Goal: Transaction & Acquisition: Purchase product/service

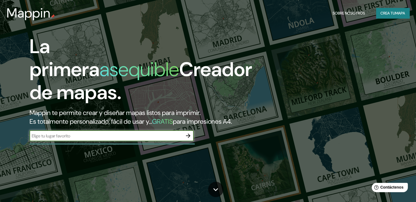
click at [109, 139] on input "text" at bounding box center [106, 136] width 153 height 6
type input "independencia lima [GEOGRAPHIC_DATA]"
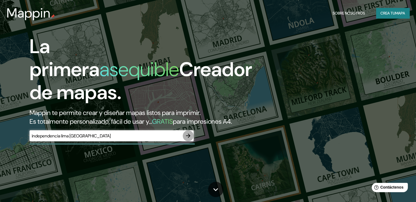
click at [186, 139] on icon "button" at bounding box center [188, 135] width 7 height 7
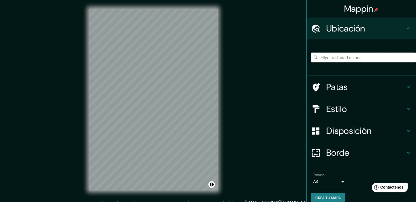
click at [337, 59] on input "Elige tu ciudad o zona" at bounding box center [363, 58] width 105 height 10
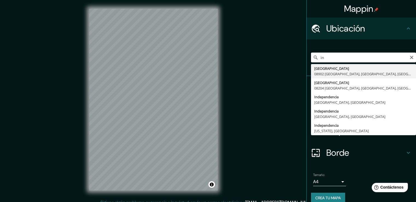
type input "i"
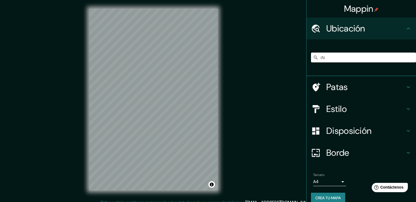
type input "i"
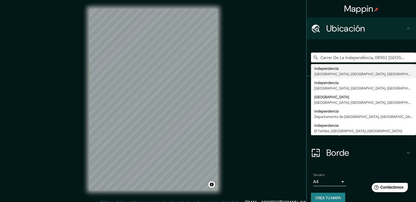
type input "Carrer De La Independència, 08902 [GEOGRAPHIC_DATA], [GEOGRAPHIC_DATA], [GEOGRA…"
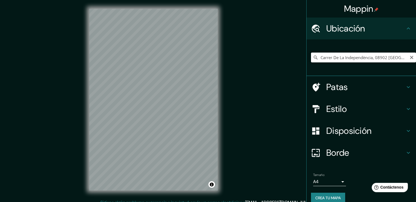
click at [399, 54] on input "Carrer De La Independència, 08902 [GEOGRAPHIC_DATA], [GEOGRAPHIC_DATA], [GEOGRA…" at bounding box center [363, 58] width 105 height 10
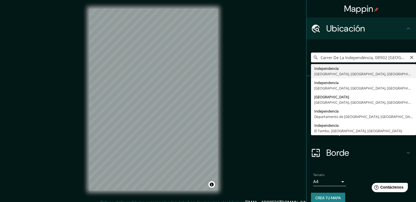
click at [399, 54] on input "Carrer De La Independència, 08902 [GEOGRAPHIC_DATA], [GEOGRAPHIC_DATA], [GEOGRA…" at bounding box center [363, 58] width 105 height 10
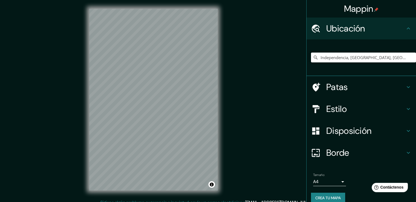
type input "Independencia, [GEOGRAPHIC_DATA], [GEOGRAPHIC_DATA], [GEOGRAPHIC_DATA]"
click at [405, 107] on icon at bounding box center [408, 109] width 7 height 7
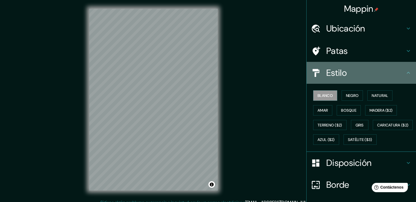
click at [407, 75] on div "Estilo" at bounding box center [361, 73] width 109 height 22
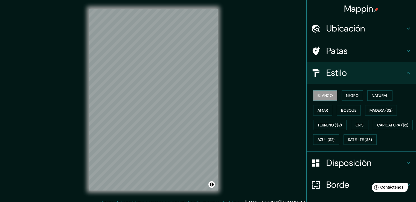
click at [406, 72] on icon at bounding box center [408, 72] width 7 height 7
click at [274, 78] on div "Mappin Ubicación Independencia, [GEOGRAPHIC_DATA], [GEOGRAPHIC_DATA], [GEOGRAPH…" at bounding box center [208, 104] width 416 height 208
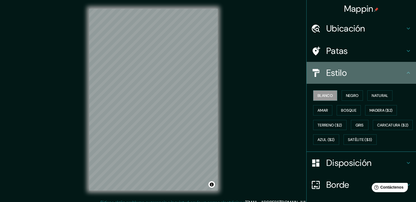
click at [397, 71] on h4 "Estilo" at bounding box center [365, 72] width 79 height 11
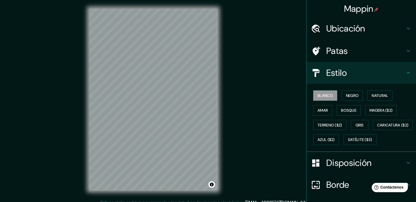
click at [243, 114] on div "Mappin Ubicación Independencia, [GEOGRAPHIC_DATA], [GEOGRAPHIC_DATA], [GEOGRAPH…" at bounding box center [208, 104] width 416 height 208
click at [400, 168] on h4 "Disposición" at bounding box center [365, 162] width 79 height 11
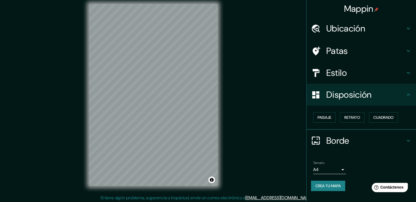
scroll to position [6, 0]
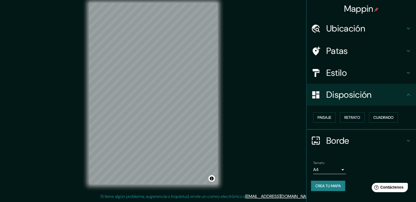
click at [343, 168] on body "Mappin Ubicación Independencia, [GEOGRAPHIC_DATA], [GEOGRAPHIC_DATA], [GEOGRAPH…" at bounding box center [208, 95] width 416 height 202
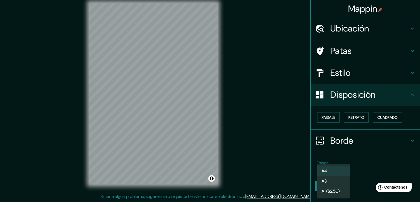
click at [337, 183] on li "A3" at bounding box center [333, 181] width 33 height 10
type input "a4"
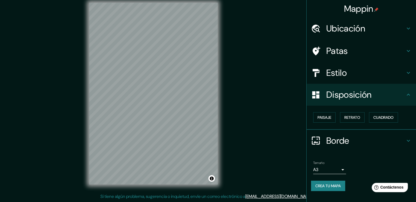
click at [364, 161] on div "Tamaño A3 a4" at bounding box center [361, 168] width 101 height 18
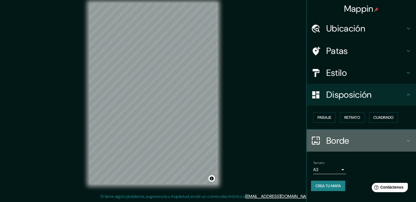
click at [411, 139] on icon at bounding box center [408, 140] width 7 height 7
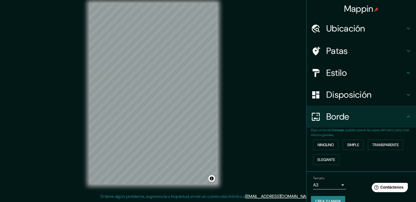
click at [407, 116] on icon at bounding box center [408, 116] width 7 height 7
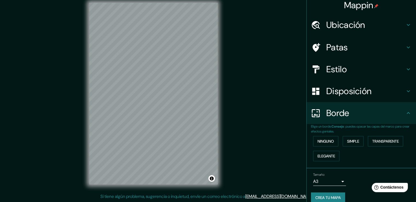
scroll to position [0, 0]
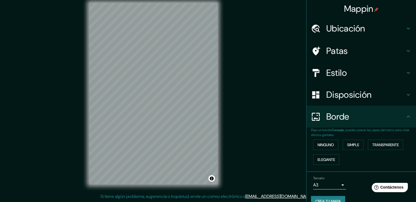
click at [405, 30] on icon at bounding box center [408, 28] width 7 height 7
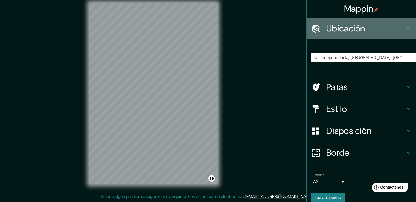
click at [405, 30] on icon at bounding box center [408, 28] width 7 height 7
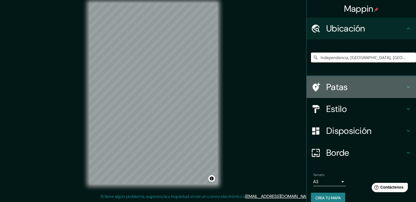
click at [407, 87] on icon at bounding box center [408, 87] width 3 height 2
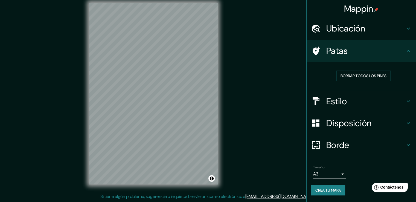
click at [358, 74] on font "Borrar todos los pines" at bounding box center [363, 75] width 46 height 5
click at [351, 75] on font "Borrar todos los pines" at bounding box center [363, 75] width 46 height 5
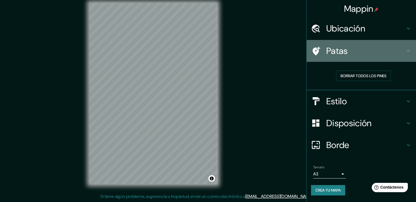
click at [395, 51] on h4 "Patas" at bounding box center [365, 50] width 79 height 11
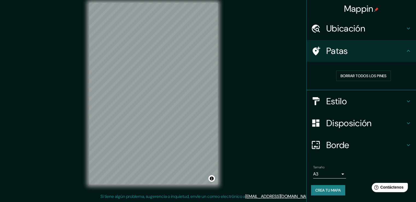
click at [399, 96] on h4 "Estilo" at bounding box center [365, 101] width 79 height 11
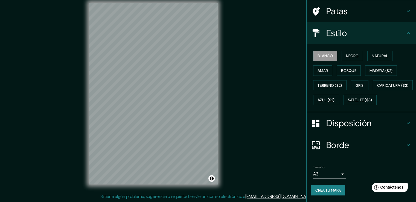
scroll to position [53, 0]
click at [397, 28] on h4 "Estilo" at bounding box center [365, 33] width 79 height 11
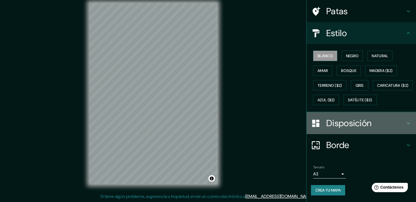
click at [407, 126] on div "Disposición" at bounding box center [361, 123] width 109 height 22
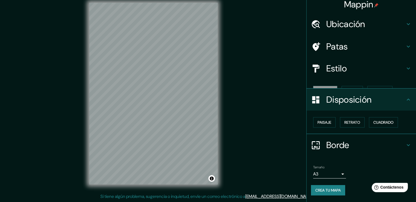
scroll to position [0, 0]
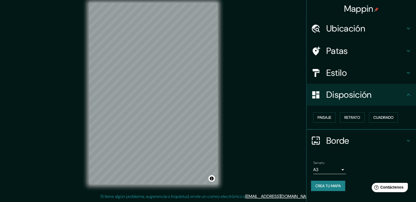
click at [400, 74] on h4 "Estilo" at bounding box center [365, 72] width 79 height 11
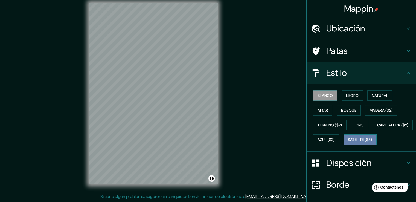
click at [348, 142] on font "Satélite ($3)" at bounding box center [360, 139] width 24 height 5
click at [405, 30] on icon at bounding box center [408, 28] width 7 height 7
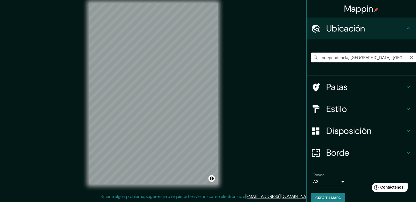
click at [391, 57] on input "Independencia, [GEOGRAPHIC_DATA], [GEOGRAPHIC_DATA], [GEOGRAPHIC_DATA]" at bounding box center [363, 58] width 105 height 10
click at [352, 58] on input "Elige tu ciudad o zona" at bounding box center [363, 58] width 105 height 10
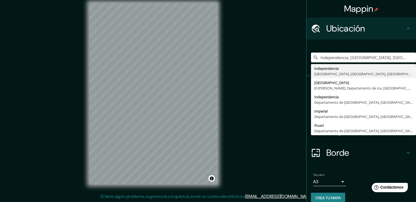
type input "Independencia, [GEOGRAPHIC_DATA], [GEOGRAPHIC_DATA], [GEOGRAPHIC_DATA]"
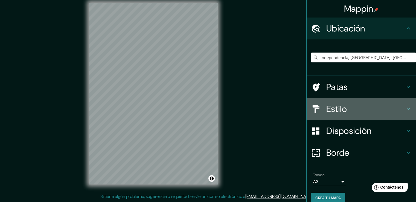
click at [398, 108] on h4 "Estilo" at bounding box center [365, 108] width 79 height 11
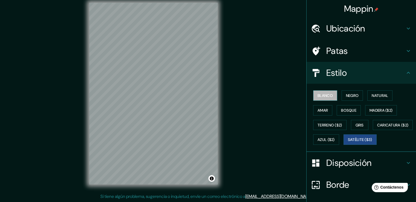
click at [319, 92] on font "Blanco" at bounding box center [325, 95] width 15 height 7
click at [350, 97] on font "Negro" at bounding box center [352, 95] width 13 height 5
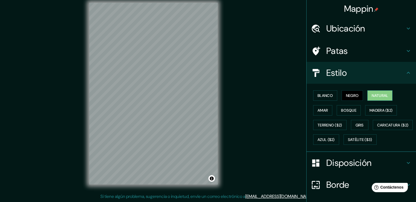
click at [372, 96] on font "Natural" at bounding box center [380, 95] width 16 height 5
click at [324, 123] on font "Terreno ($2)" at bounding box center [330, 125] width 25 height 5
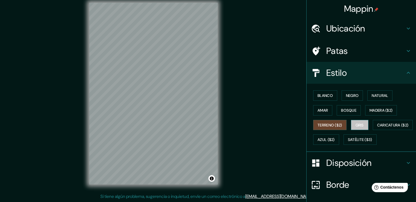
click at [356, 123] on font "Gris" at bounding box center [360, 125] width 8 height 5
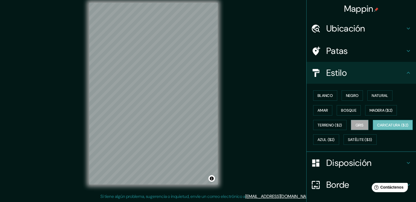
click at [377, 127] on font "Caricatura ($2)" at bounding box center [392, 125] width 31 height 5
click at [335, 140] on font "Azul ($2)" at bounding box center [326, 139] width 17 height 5
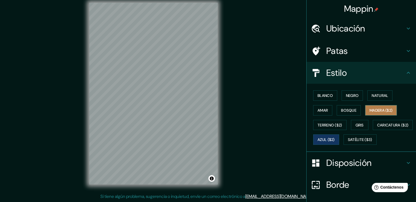
click at [373, 107] on font "Madera ($2)" at bounding box center [380, 110] width 23 height 7
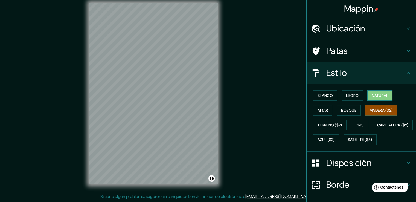
click at [373, 94] on font "Natural" at bounding box center [380, 95] width 16 height 5
click at [348, 142] on font "Satélite ($3)" at bounding box center [360, 139] width 24 height 5
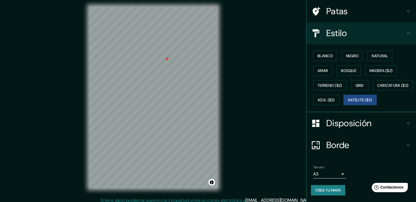
scroll to position [0, 0]
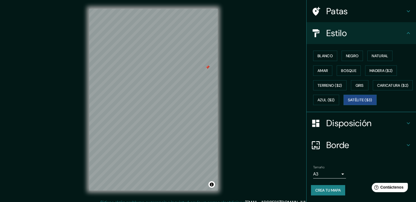
click at [405, 145] on icon at bounding box center [408, 145] width 7 height 7
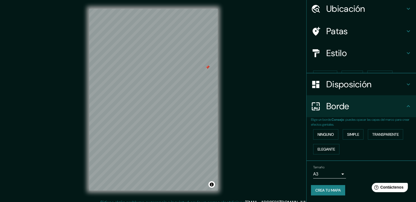
scroll to position [10, 0]
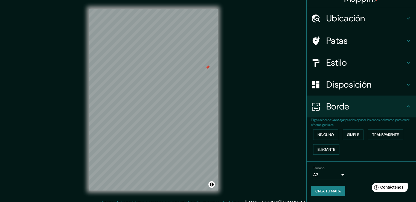
click at [405, 108] on icon at bounding box center [408, 106] width 7 height 7
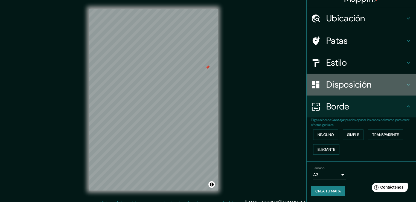
click at [405, 83] on icon at bounding box center [408, 84] width 7 height 7
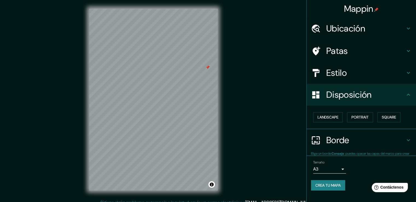
scroll to position [0, 0]
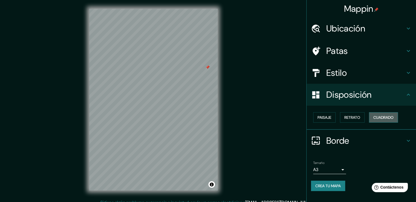
click at [387, 116] on font "Cuadrado" at bounding box center [383, 117] width 20 height 5
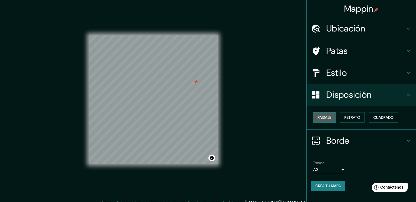
click at [318, 115] on font "Paisaje" at bounding box center [325, 117] width 14 height 5
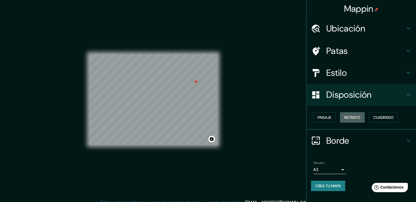
click at [348, 118] on font "Retrato" at bounding box center [352, 117] width 16 height 5
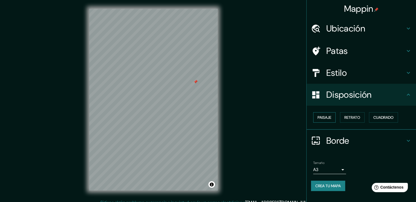
click at [319, 117] on font "Paisaje" at bounding box center [325, 117] width 14 height 5
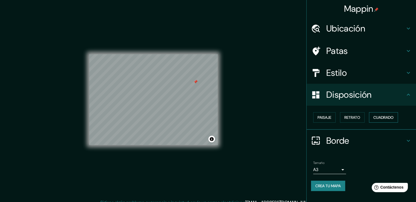
click at [383, 118] on font "Cuadrado" at bounding box center [383, 117] width 20 height 5
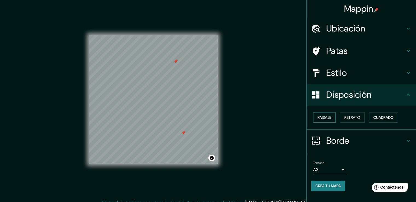
click at [322, 118] on font "Paisaje" at bounding box center [325, 117] width 14 height 5
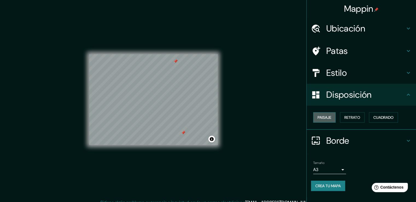
click at [327, 115] on font "Paisaje" at bounding box center [325, 117] width 14 height 5
click at [353, 118] on font "Retrato" at bounding box center [352, 117] width 16 height 5
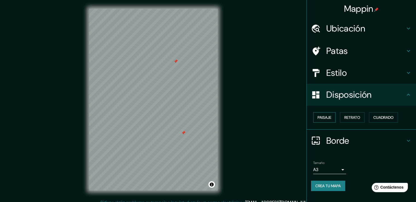
click at [326, 116] on font "Paisaje" at bounding box center [325, 117] width 14 height 5
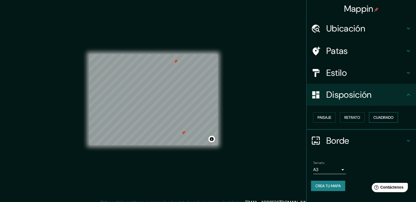
click at [379, 118] on font "Cuadrado" at bounding box center [383, 117] width 20 height 5
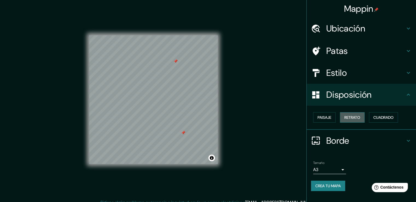
click at [344, 117] on button "Retrato" at bounding box center [352, 117] width 25 height 10
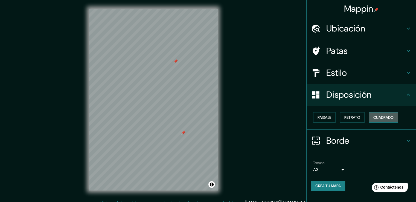
click at [388, 118] on font "Cuadrado" at bounding box center [383, 117] width 20 height 5
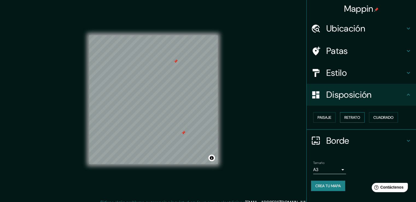
click at [362, 116] on button "Retrato" at bounding box center [352, 117] width 25 height 10
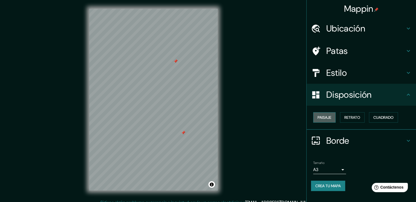
click at [321, 116] on font "Paisaje" at bounding box center [325, 117] width 14 height 5
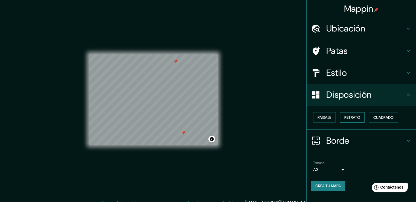
click at [355, 116] on font "Retrato" at bounding box center [352, 117] width 16 height 5
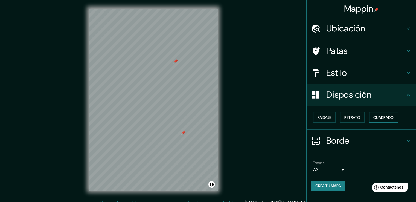
click at [389, 118] on font "Cuadrado" at bounding box center [383, 117] width 20 height 5
